Goal: Task Accomplishment & Management: Use online tool/utility

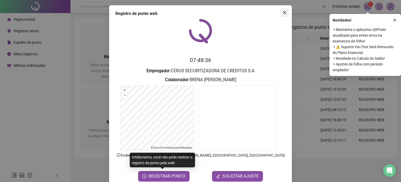
click at [283, 11] on icon "close" at bounding box center [285, 12] width 4 height 4
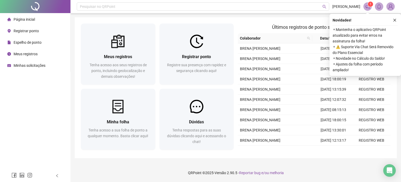
click at [30, 53] on span "Meus registros" at bounding box center [26, 54] width 24 height 4
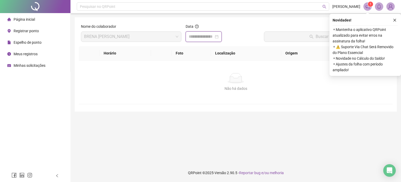
click at [214, 36] on input at bounding box center [201, 36] width 25 height 6
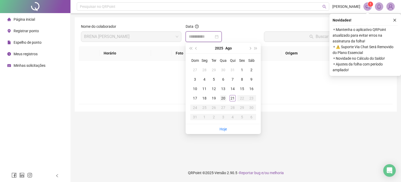
type input "**********"
click at [222, 97] on div "20" at bounding box center [223, 98] width 6 height 6
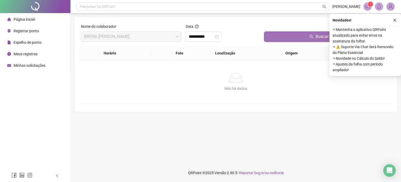
click at [284, 37] on button "Buscar registros" at bounding box center [327, 36] width 127 height 10
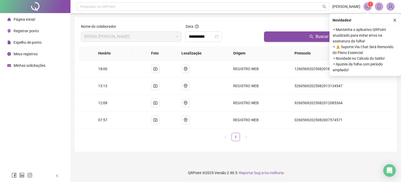
drag, startPoint x: 31, startPoint y: 19, endPoint x: 92, endPoint y: 21, distance: 61.1
click at [31, 19] on span "Página inicial" at bounding box center [24, 19] width 21 height 4
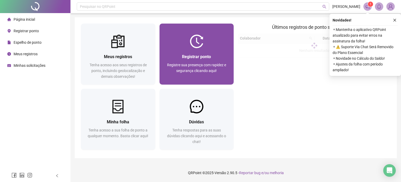
click at [203, 53] on div "Registrar ponto" at bounding box center [197, 56] width 62 height 7
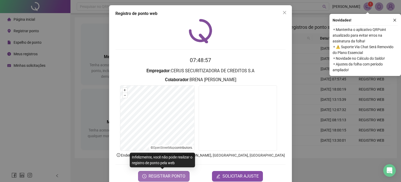
click at [161, 178] on span "REGISTRAR PONTO" at bounding box center [167, 176] width 37 height 6
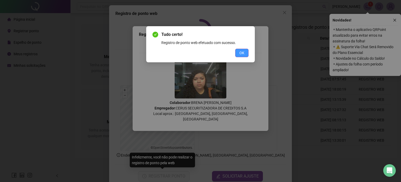
click at [244, 55] on span "OK" at bounding box center [241, 53] width 5 height 6
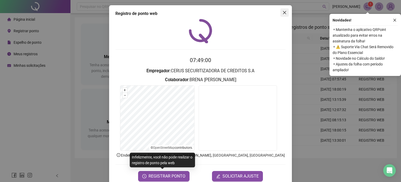
click at [283, 14] on icon "close" at bounding box center [285, 12] width 4 height 4
